Goal: Transaction & Acquisition: Purchase product/service

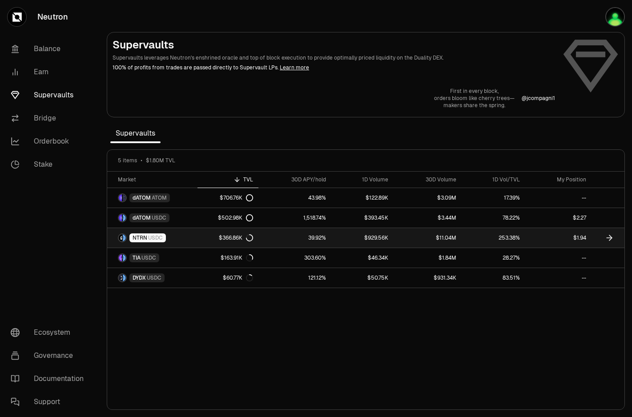
click at [469, 238] on link "253.38%" at bounding box center [493, 238] width 64 height 20
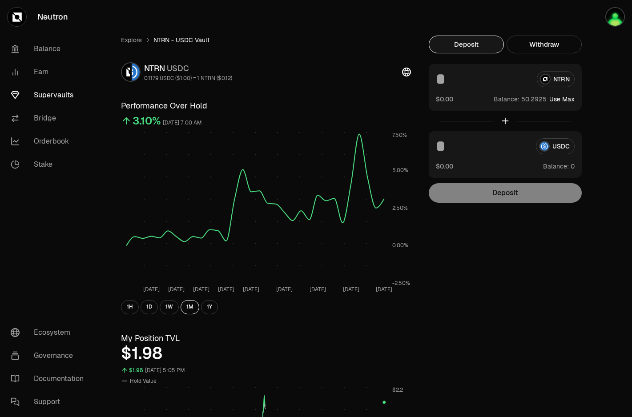
click at [476, 76] on input at bounding box center [483, 79] width 94 height 16
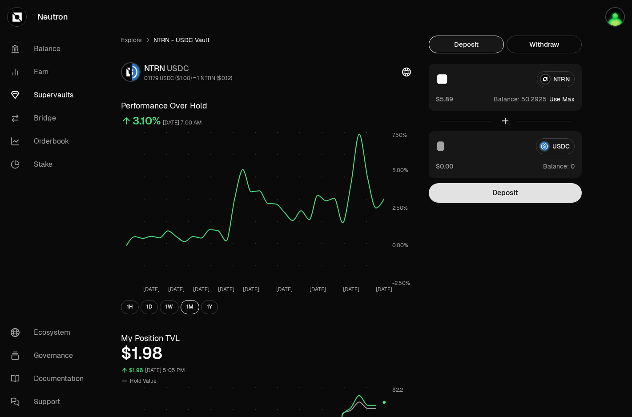
type input "**"
click at [510, 193] on button "Deposit" at bounding box center [505, 193] width 153 height 20
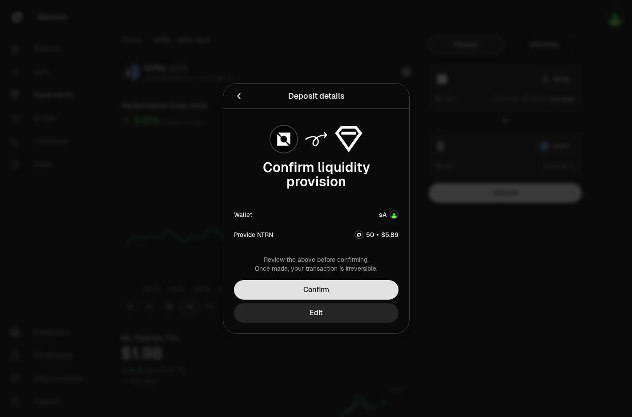
click at [369, 283] on button "Confirm" at bounding box center [316, 290] width 164 height 20
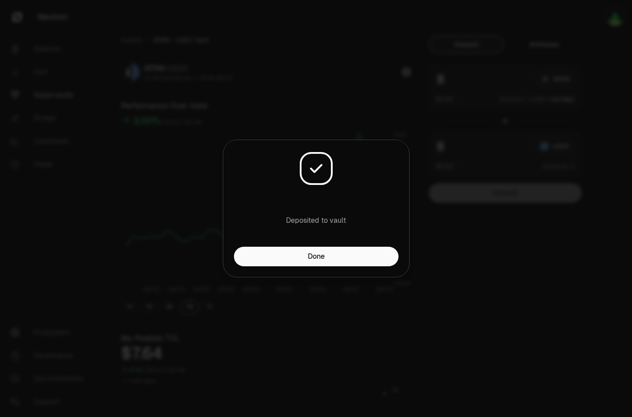
click at [351, 266] on div "Done" at bounding box center [316, 262] width 186 height 30
click at [355, 259] on button "Done" at bounding box center [316, 257] width 164 height 20
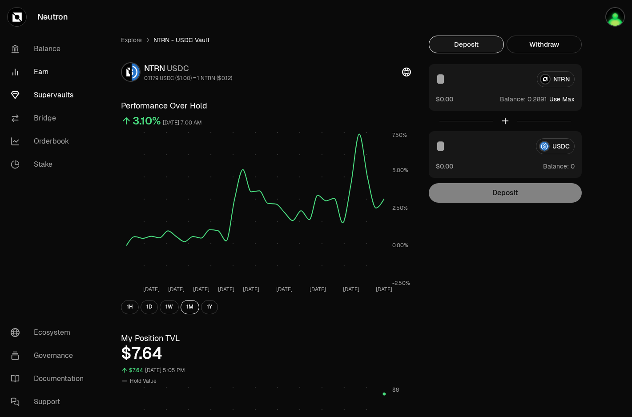
click at [47, 82] on link "Earn" at bounding box center [50, 71] width 92 height 23
click at [50, 93] on link "Supervaults" at bounding box center [50, 95] width 92 height 23
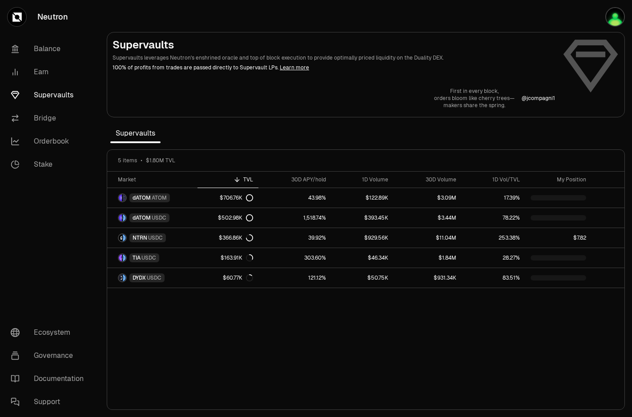
click at [50, 93] on link "Supervaults" at bounding box center [50, 95] width 92 height 23
